Goal: Navigation & Orientation: Find specific page/section

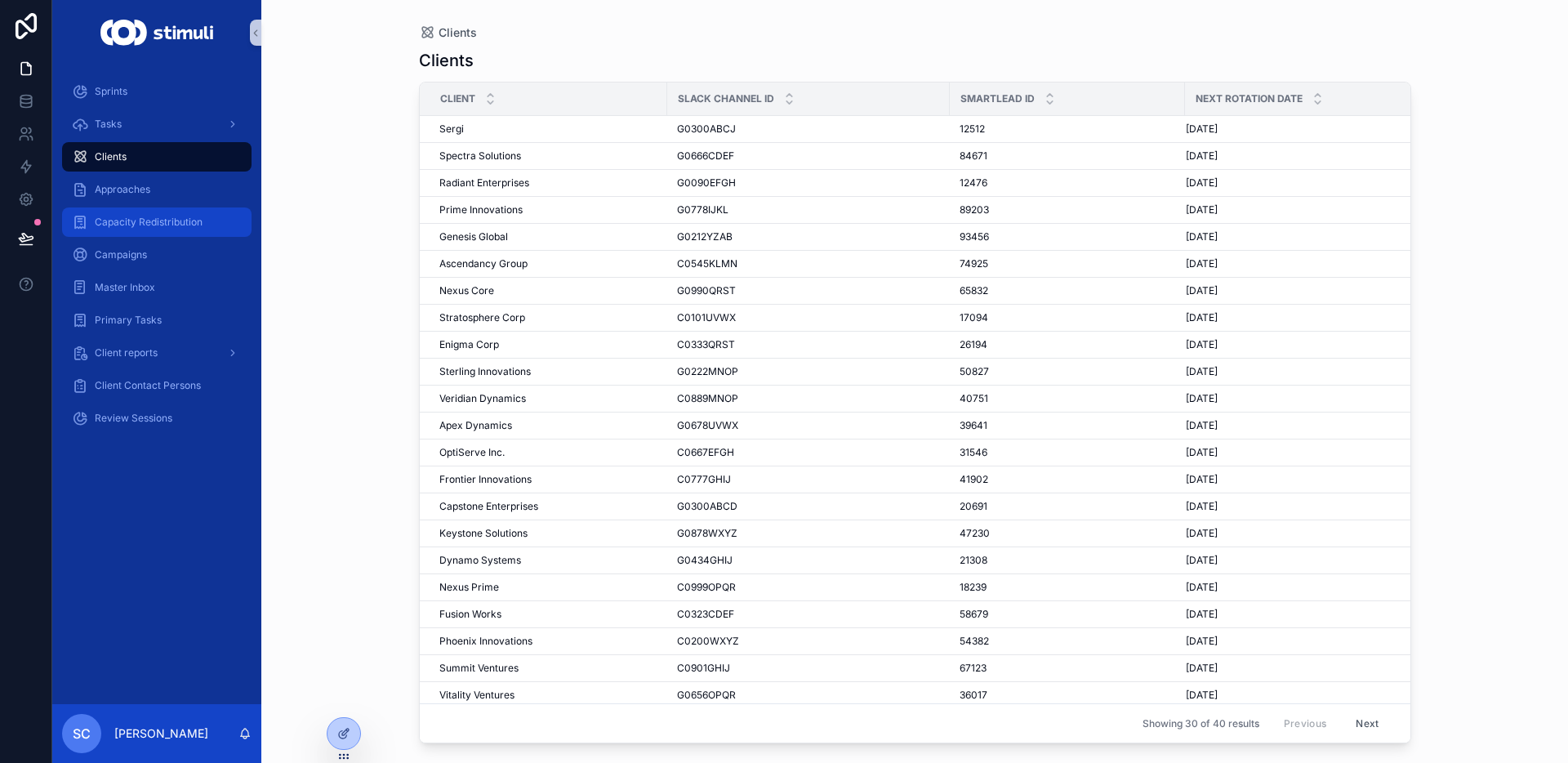
click at [142, 216] on span "Capacity Redistribution" at bounding box center [148, 222] width 108 height 13
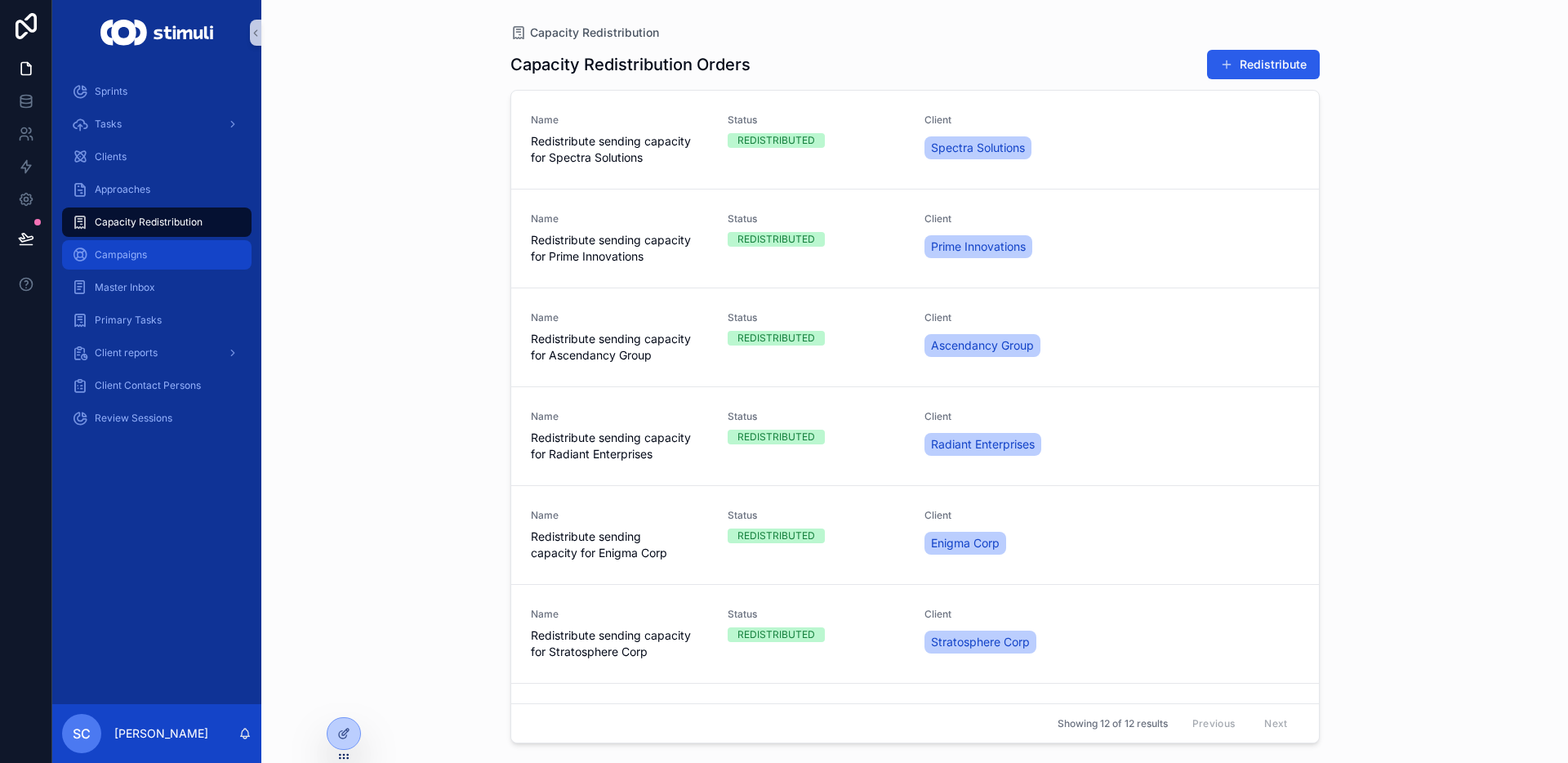
click at [143, 255] on span "Campaigns" at bounding box center [120, 255] width 52 height 13
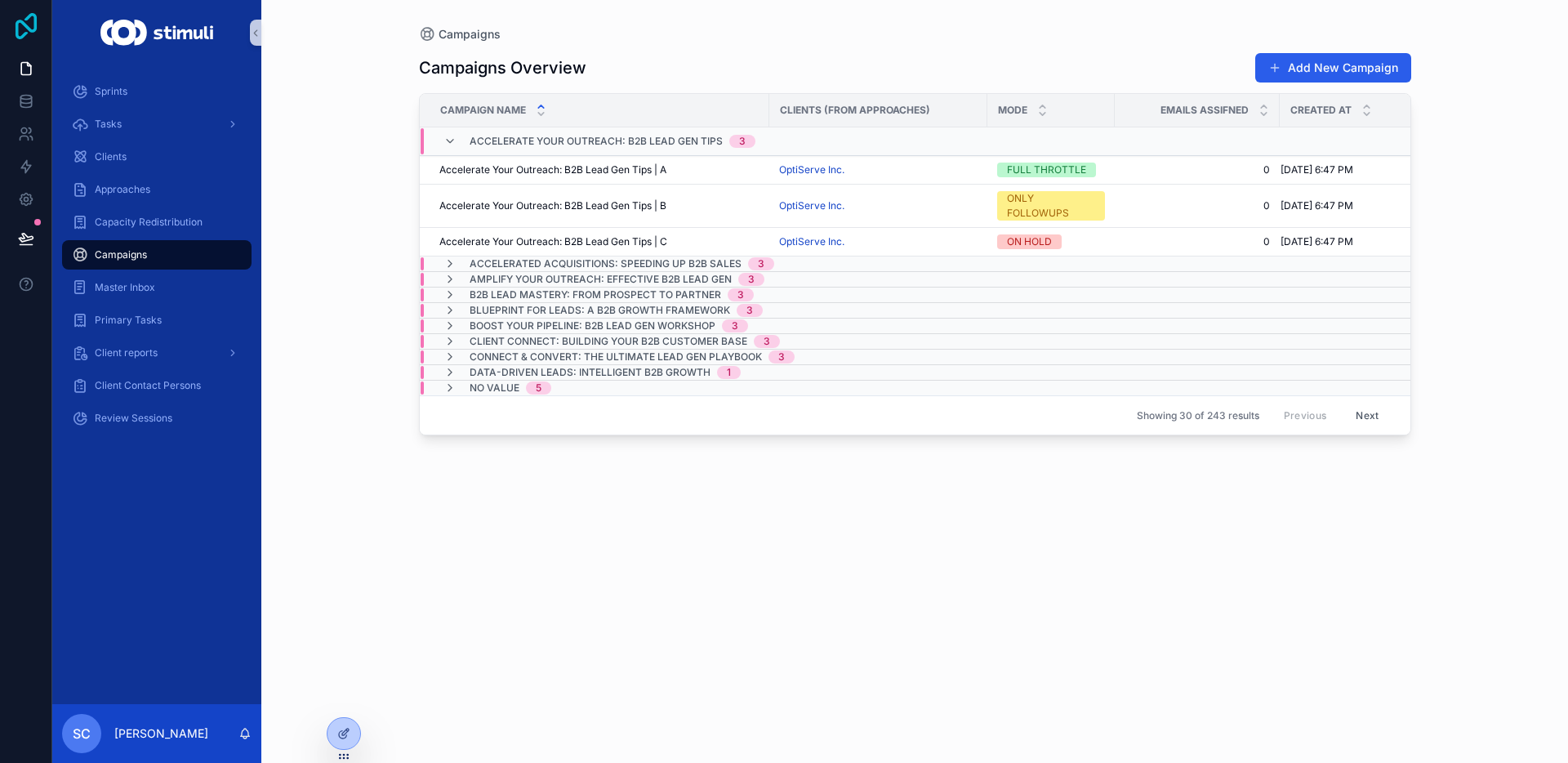
click at [21, 26] on icon at bounding box center [26, 26] width 33 height 26
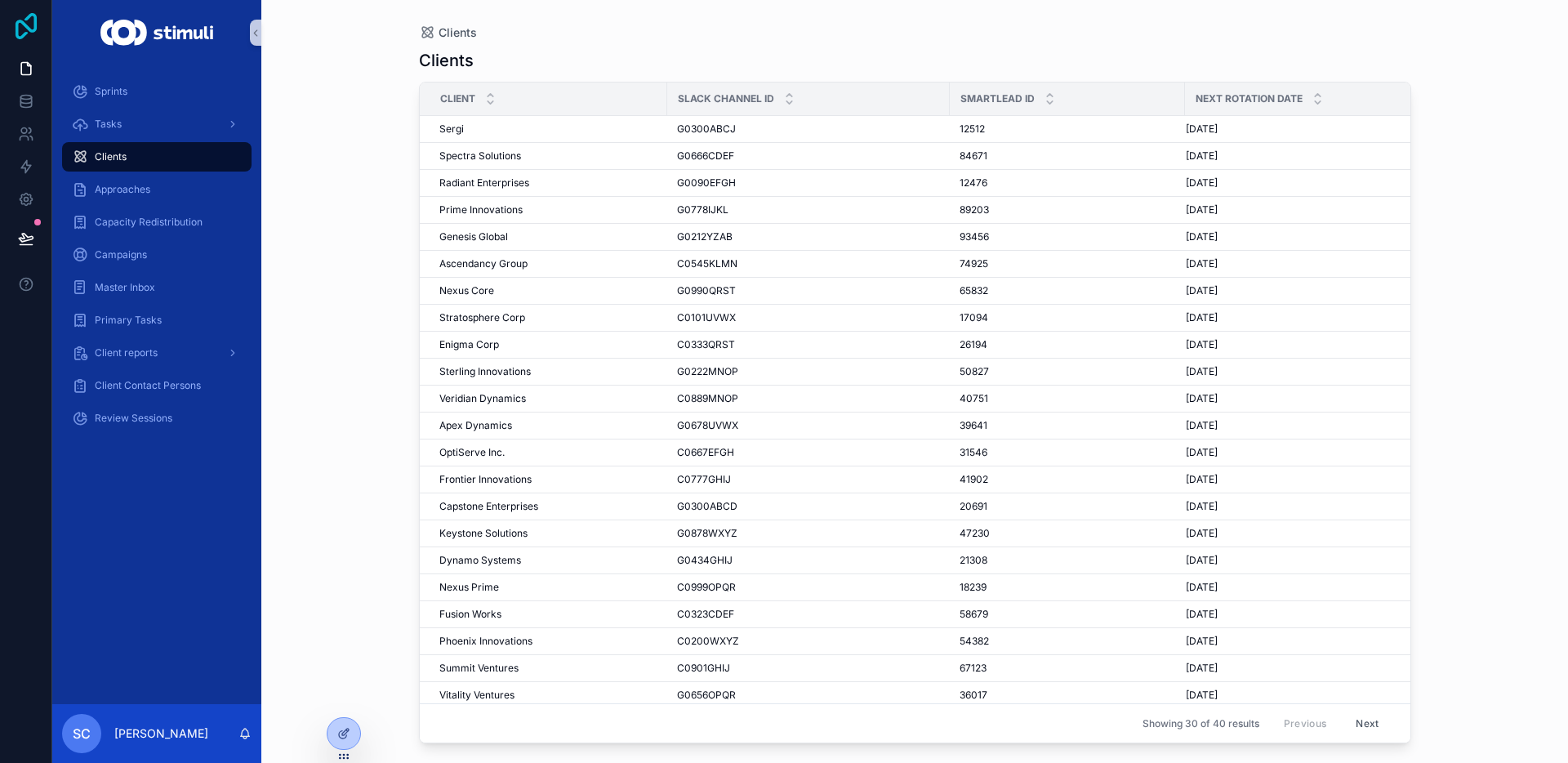
click at [30, 24] on icon at bounding box center [26, 26] width 33 height 26
